Goal: Information Seeking & Learning: Learn about a topic

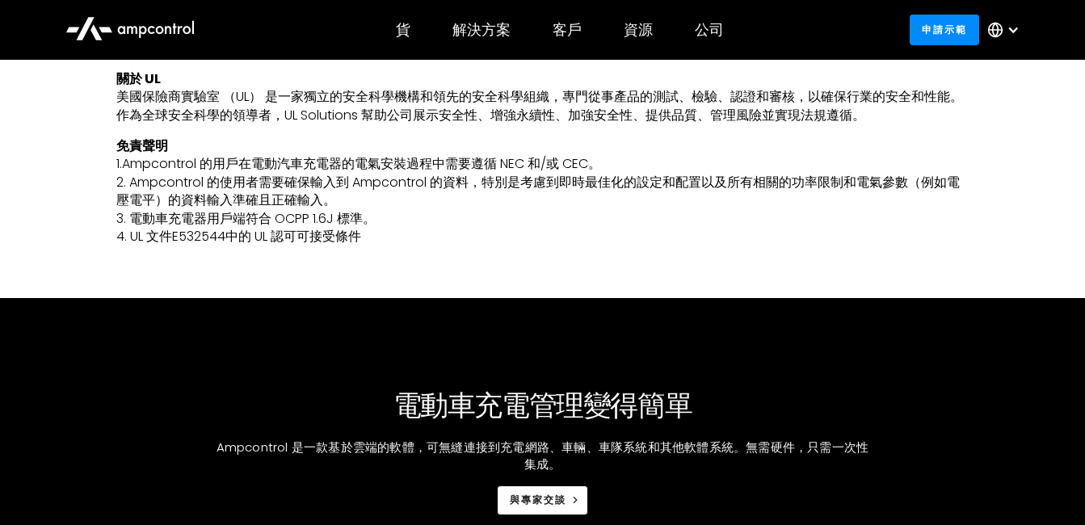
scroll to position [1262, 0]
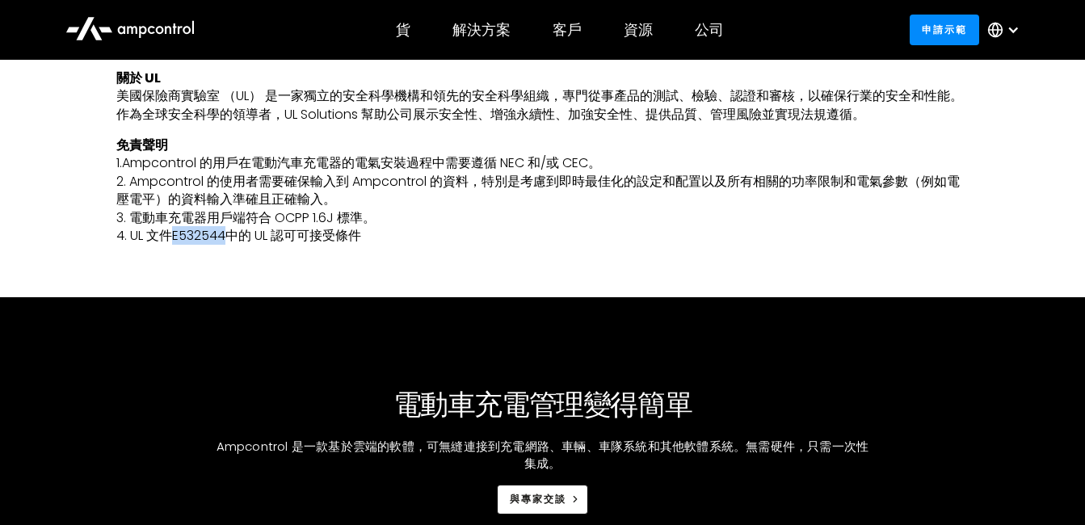
drag, startPoint x: 171, startPoint y: 237, endPoint x: 225, endPoint y: 242, distance: 55.2
click at [225, 242] on p "免責聲明 1.Ampcontrol 的用戶在電動汽車充電器的電氣安裝過程中需要遵循 NEC 和/或 CEC。 2. Ampcontrol 的使用者需要確保輸入…" at bounding box center [542, 191] width 853 height 108
copy p "E532544"
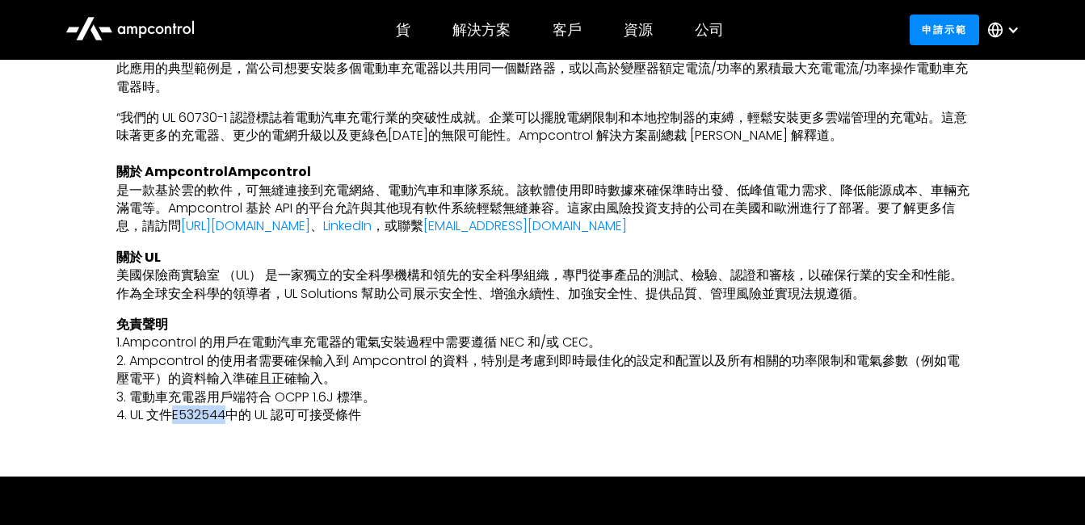
scroll to position [1081, 0]
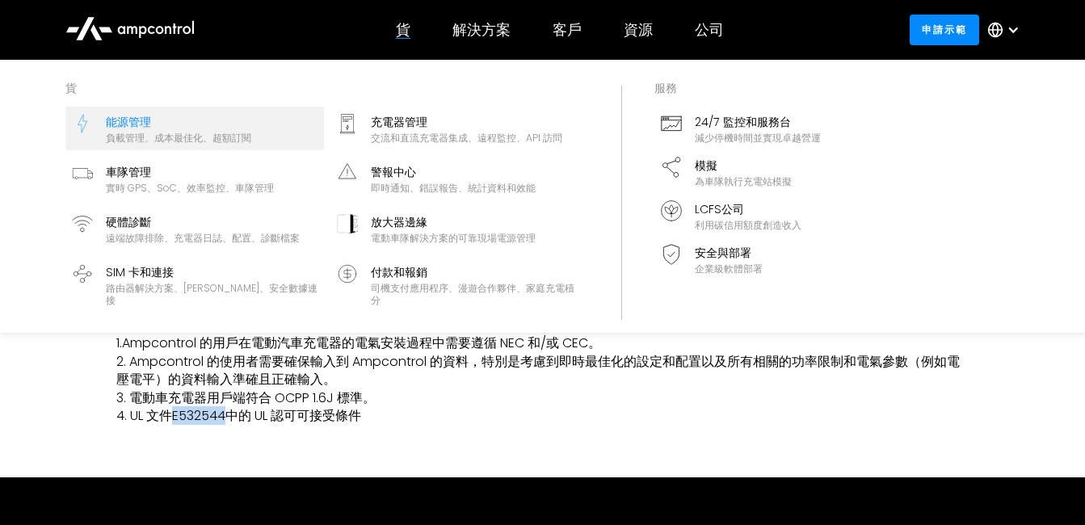
click at [139, 134] on div "負載管理、成本最佳化、超額訂閱" at bounding box center [178, 138] width 145 height 13
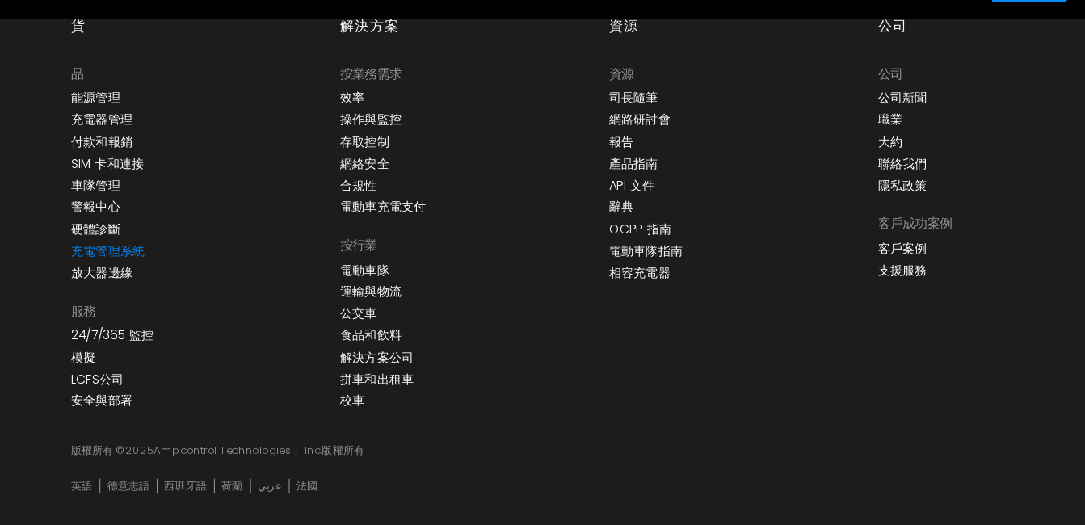
scroll to position [6616, 0]
click at [323, 209] on link "合規性" at bounding box center [329, 213] width 34 height 14
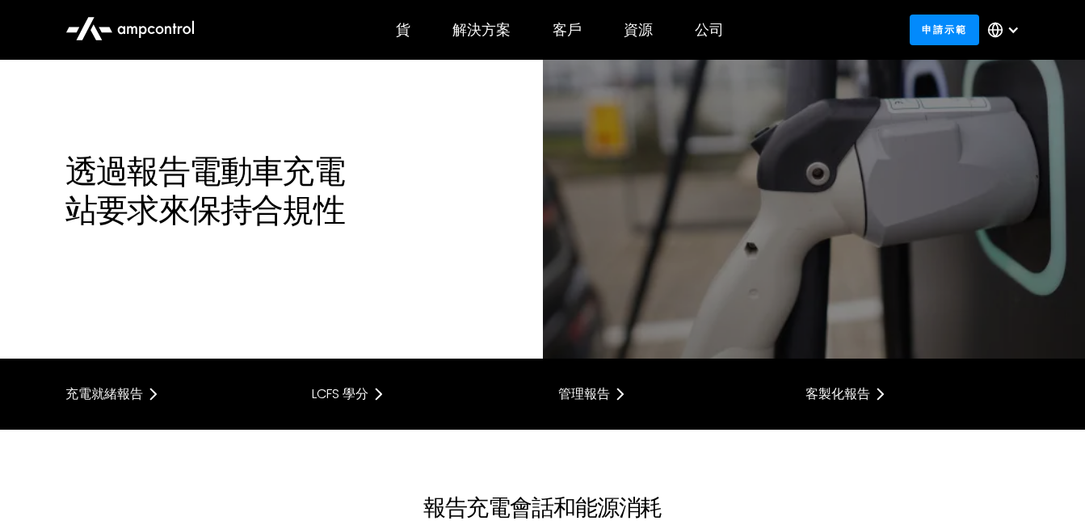
scroll to position [39, 0]
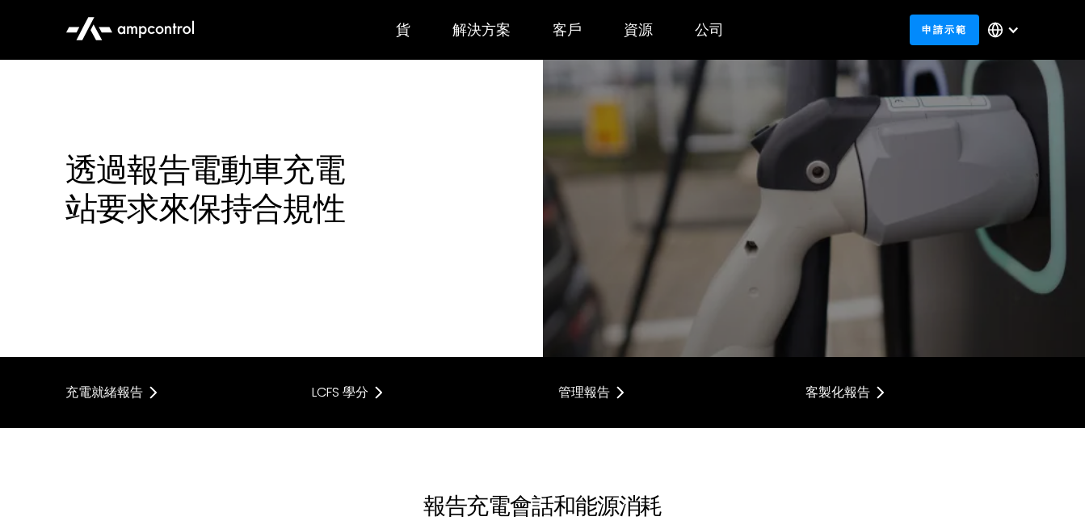
click at [239, 240] on div "透過報告電動車充電站要求來保持合規性" at bounding box center [543, 205] width 988 height 110
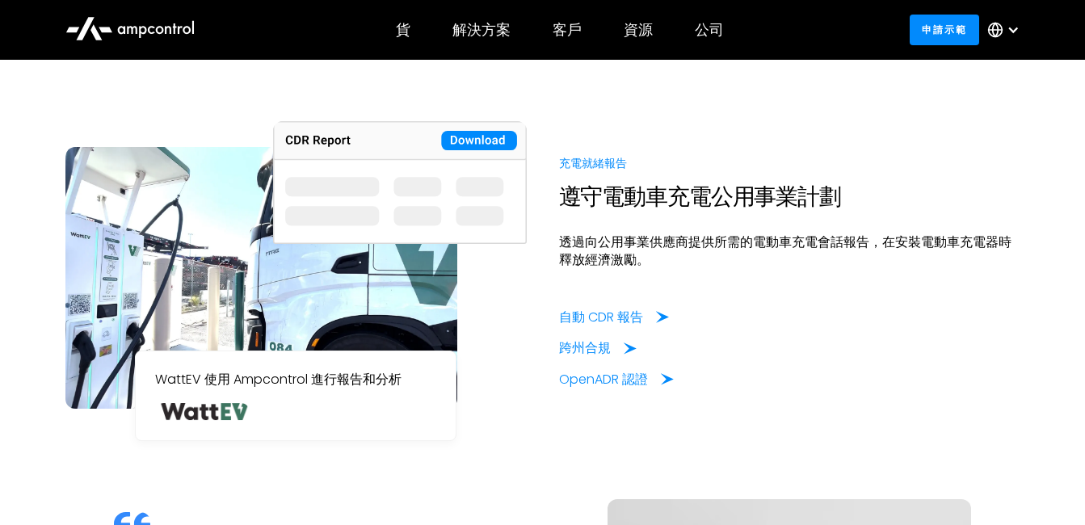
scroll to position [1078, 0]
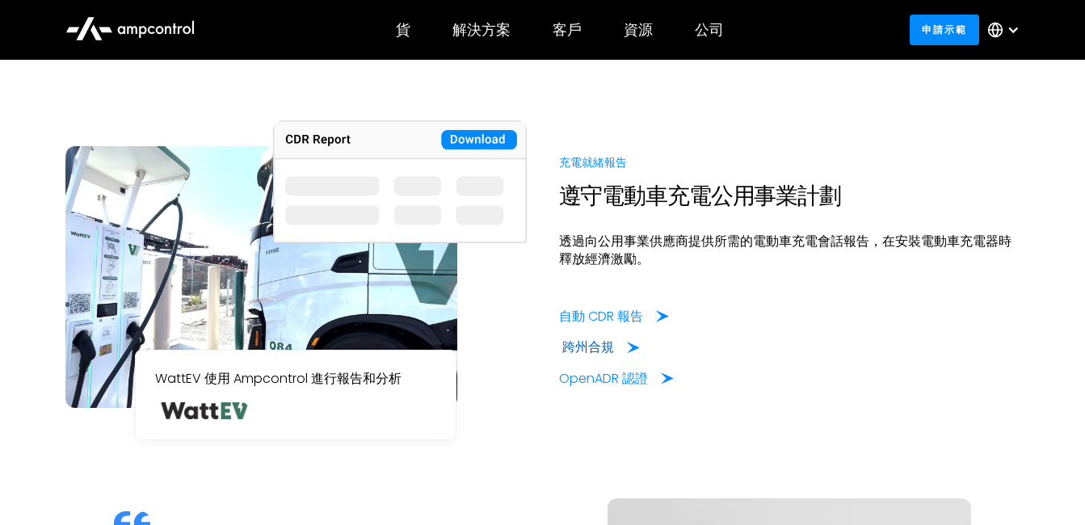
click at [612, 350] on div "跨州合規" at bounding box center [589, 348] width 52 height 18
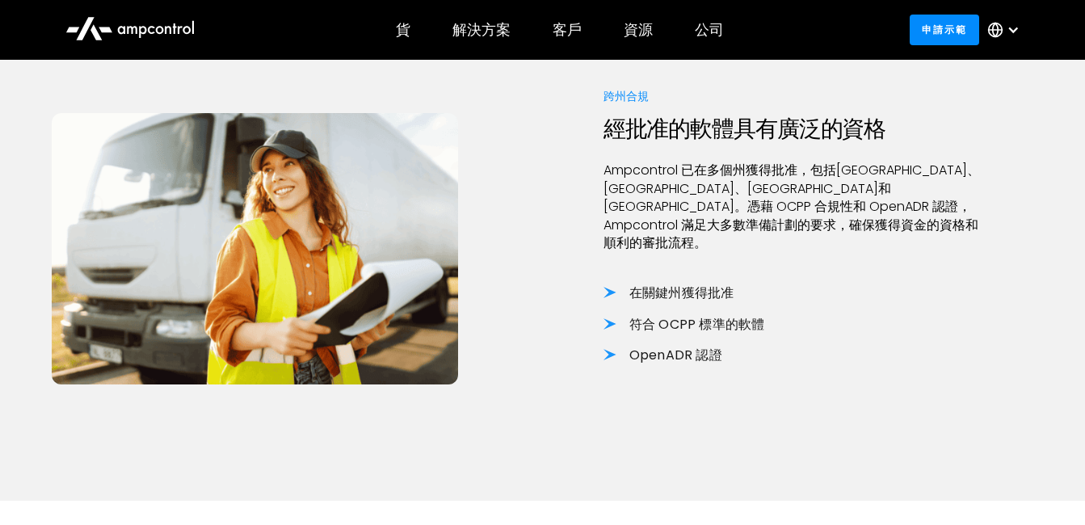
scroll to position [1002, 0]
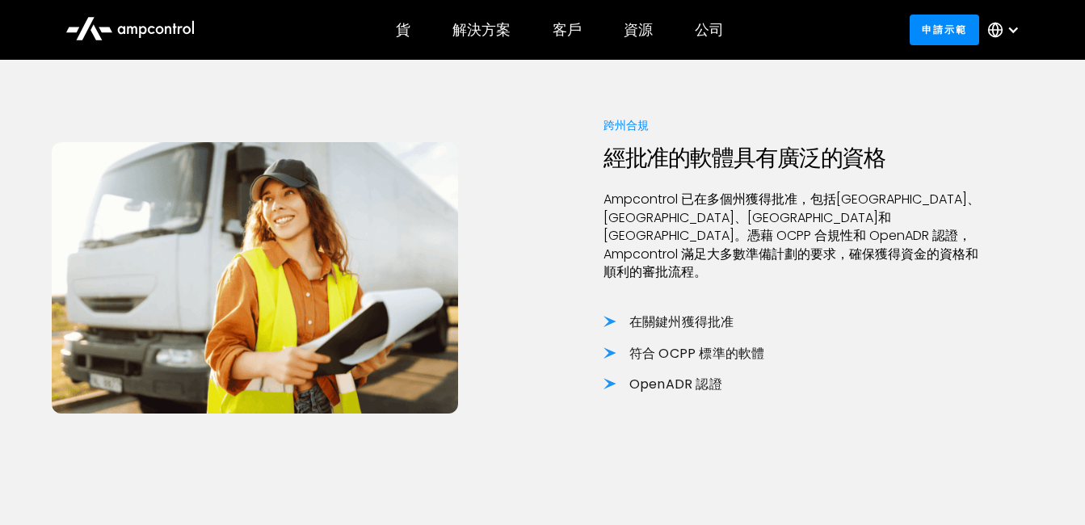
click at [694, 215] on p "Ampcontrol 已在多個州獲得批准，包括加利福尼亞州、俄勒岡州、紐約州和新澤西州。憑藉 OCPP 合規性和 OpenADR 認證，Ampcontrol …" at bounding box center [795, 236] width 383 height 91
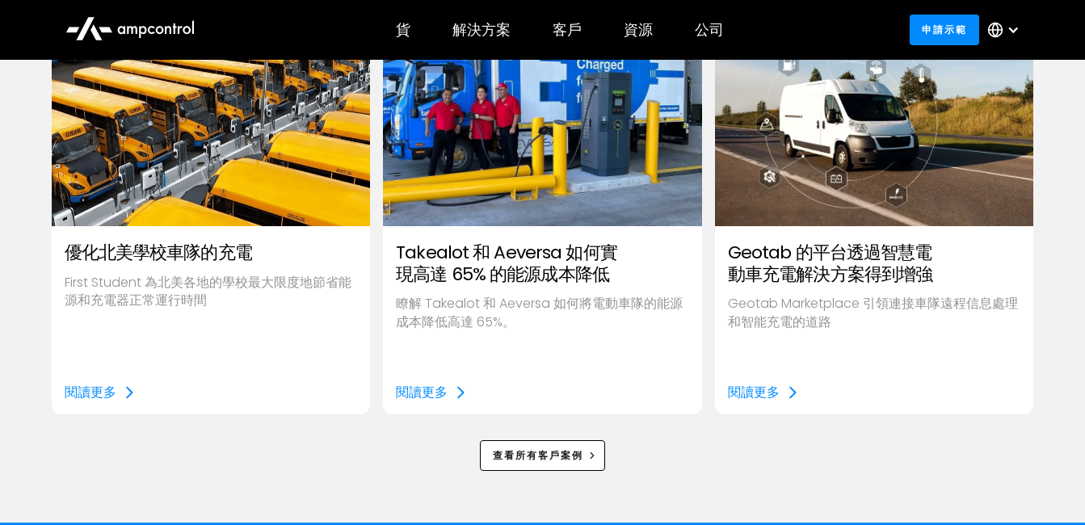
scroll to position [2150, 0]
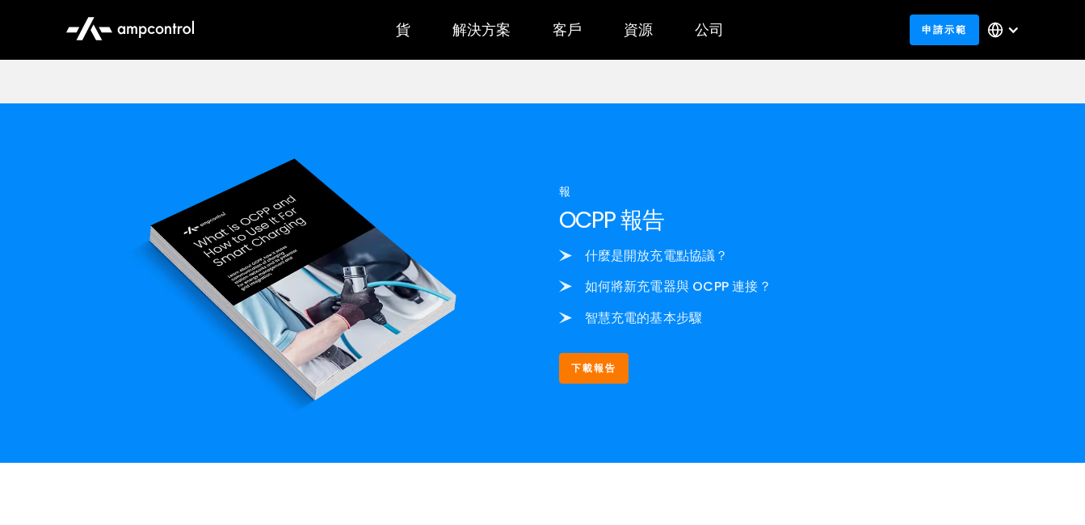
scroll to position [4116, 0]
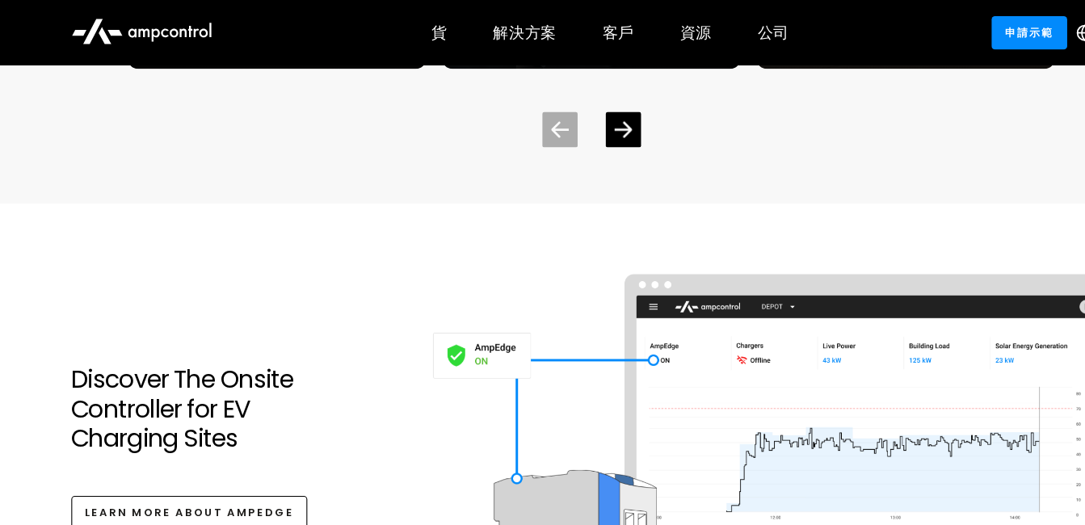
scroll to position [5438, 0]
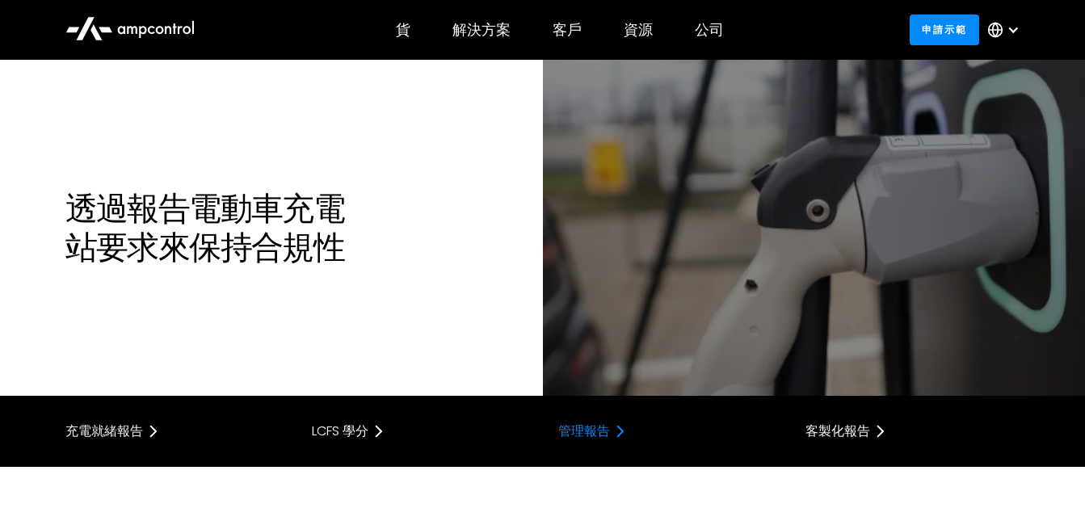
click at [583, 428] on font "管理報告" at bounding box center [584, 431] width 52 height 19
click at [302, 252] on h1 "透過報告電動車充電站要求來保持合規性" at bounding box center [295, 228] width 461 height 78
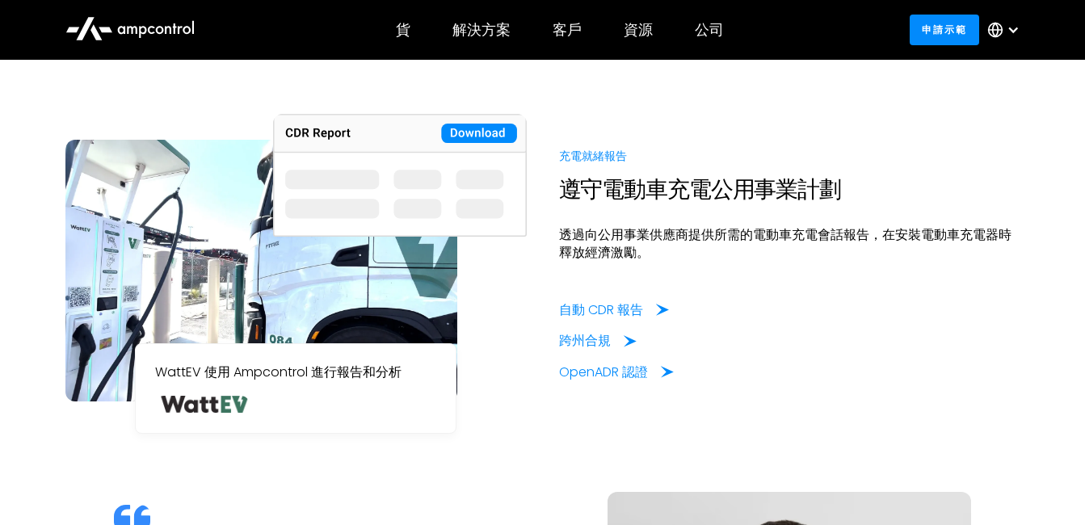
scroll to position [1085, 0]
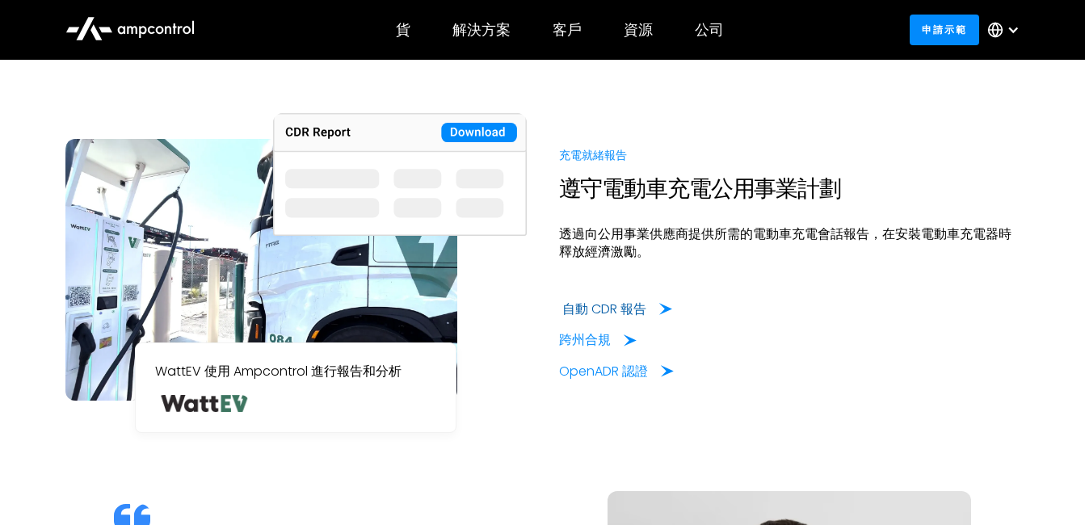
click at [567, 305] on div "自動 CDR 報告" at bounding box center [605, 310] width 84 height 18
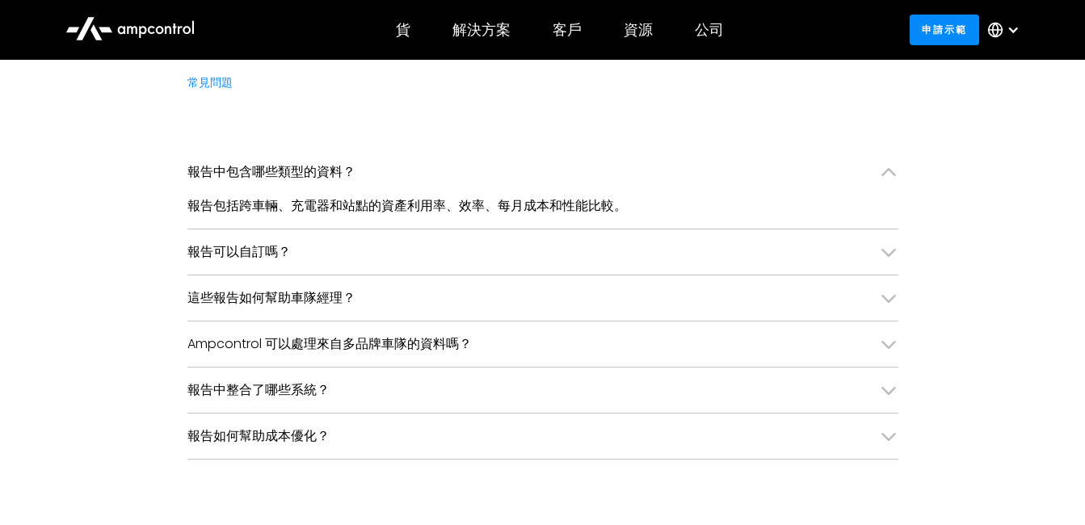
scroll to position [3772, 0]
click at [409, 89] on div "常見問題" at bounding box center [543, 82] width 711 height 18
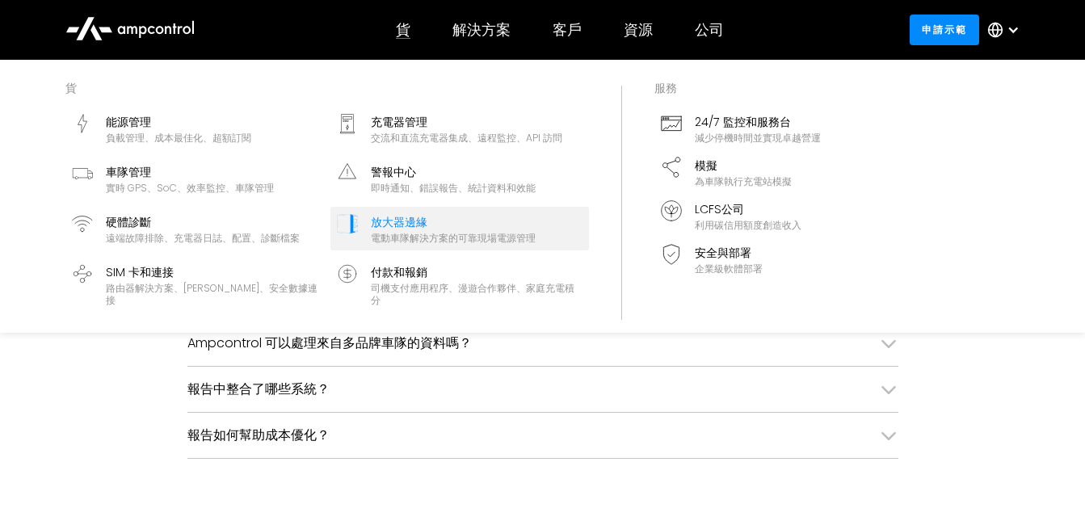
click at [436, 234] on div "電動車隊解決方案的可靠現場電源管理" at bounding box center [453, 238] width 165 height 13
